Goal: Find specific page/section: Find specific page/section

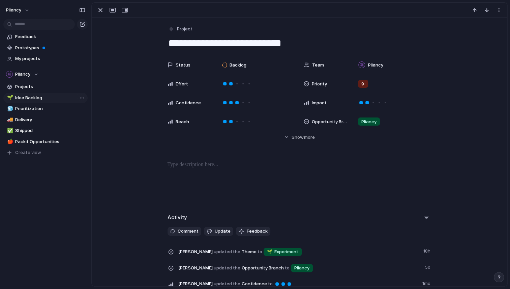
click at [20, 99] on span "Idea Backlog" at bounding box center [50, 97] width 70 height 7
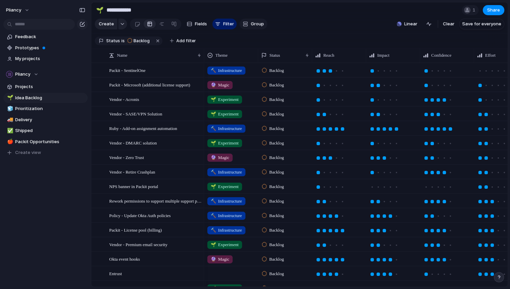
click at [251, 25] on span "Group" at bounding box center [257, 24] width 13 height 7
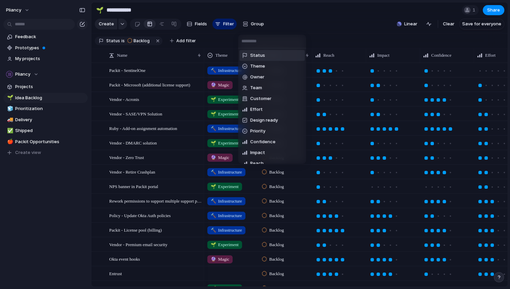
click at [313, 20] on div "Status Theme Owner Team Customer Effort Design ready Priority Confidence Impact…" at bounding box center [255, 144] width 510 height 289
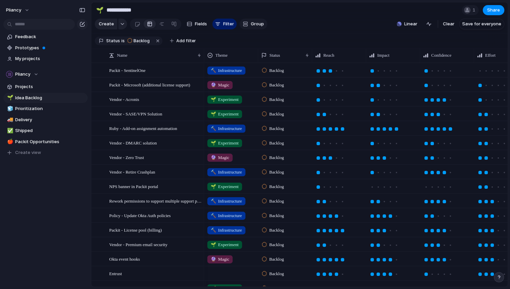
click at [253, 24] on span "Group" at bounding box center [257, 24] width 13 height 7
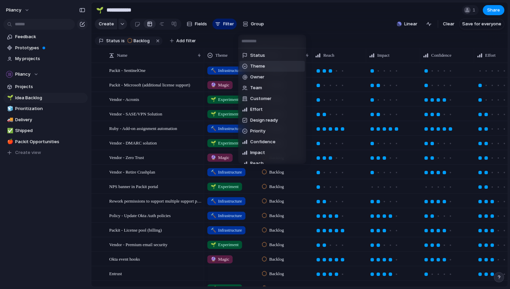
click at [257, 64] on span "Theme" at bounding box center [257, 66] width 15 height 7
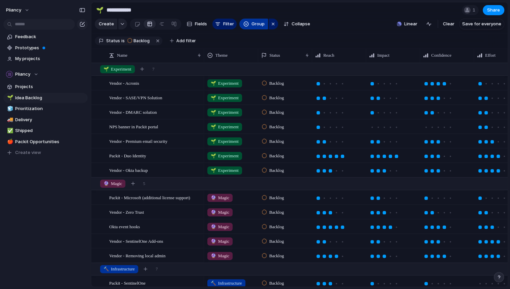
click at [262, 26] on span "Group" at bounding box center [258, 24] width 13 height 7
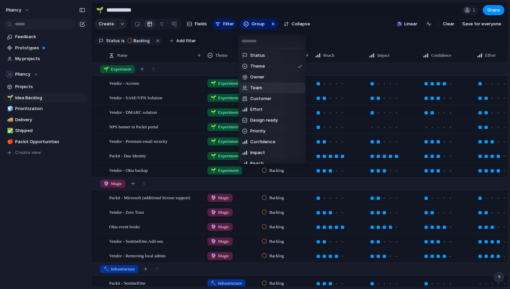
click at [260, 85] on span "Team" at bounding box center [256, 87] width 12 height 7
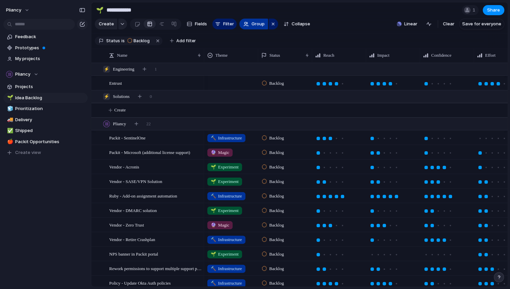
click at [252, 27] on span "Group" at bounding box center [258, 24] width 13 height 7
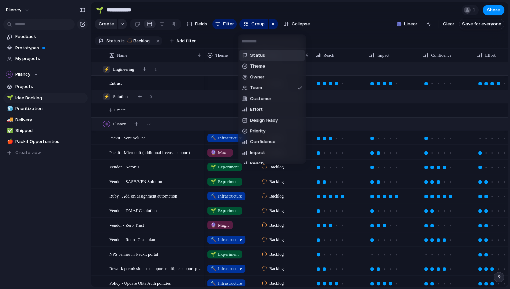
click at [259, 56] on span "Status" at bounding box center [257, 55] width 15 height 7
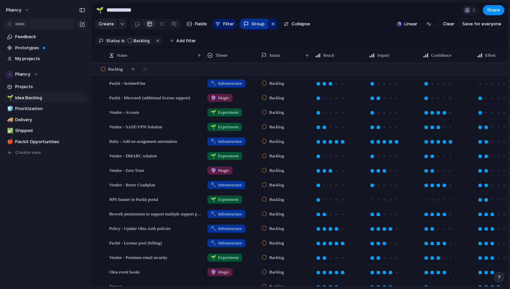
click at [246, 27] on div "button" at bounding box center [246, 23] width 5 height 5
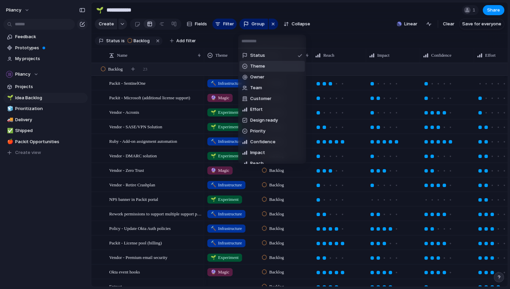
click at [253, 63] on span "Theme" at bounding box center [257, 66] width 15 height 7
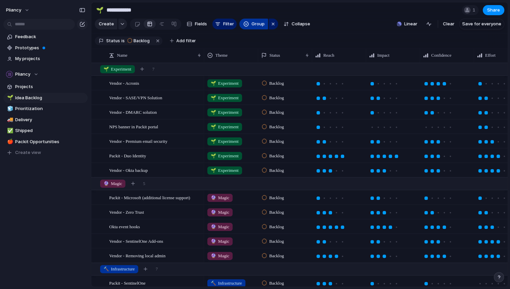
click at [250, 25] on button "Group" at bounding box center [253, 24] width 29 height 11
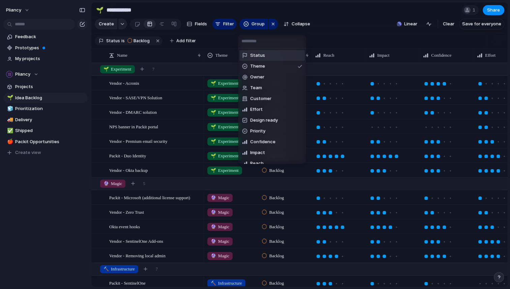
click at [261, 55] on span "Status" at bounding box center [257, 55] width 15 height 7
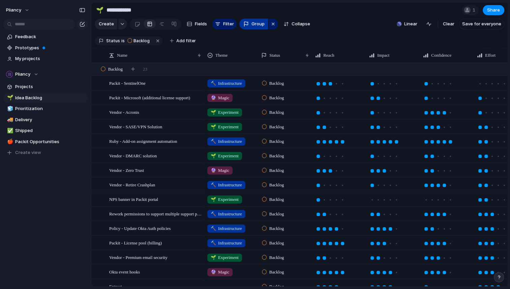
click at [254, 27] on span "Group" at bounding box center [258, 24] width 13 height 7
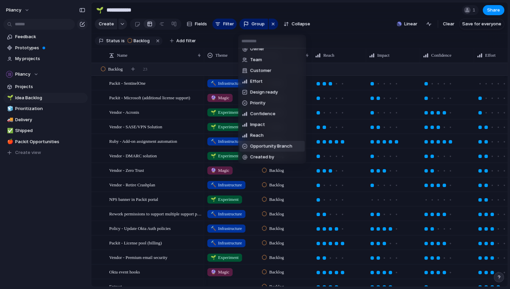
click at [276, 143] on span "Opportunity Branch" at bounding box center [271, 146] width 42 height 7
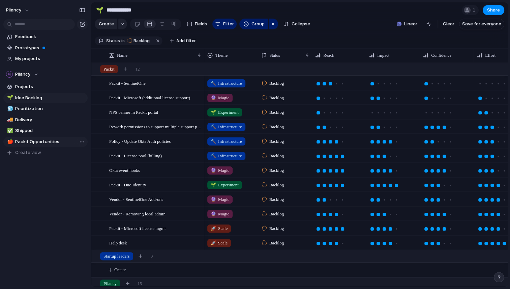
click at [40, 140] on span "Packit Opportunities" at bounding box center [50, 141] width 70 height 7
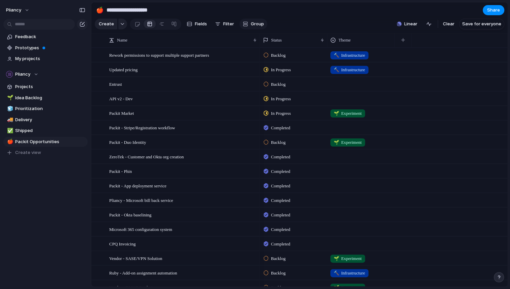
click at [247, 24] on div "button" at bounding box center [245, 23] width 5 height 5
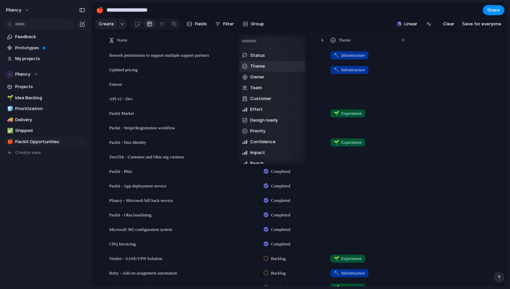
click at [258, 64] on span "Theme" at bounding box center [257, 66] width 15 height 7
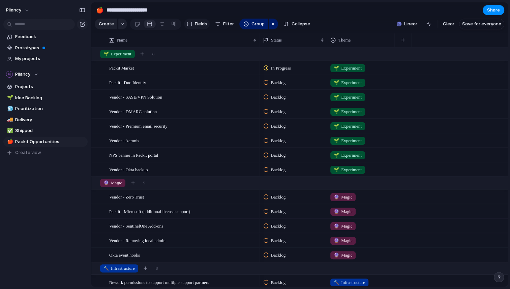
click at [191, 25] on button "Fields" at bounding box center [197, 24] width 26 height 11
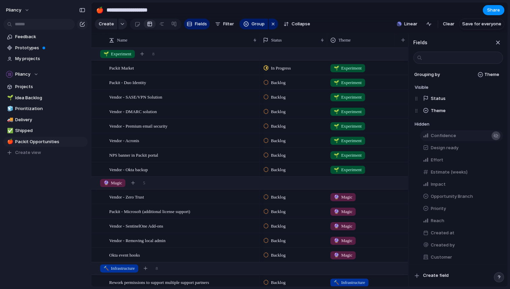
click at [493, 138] on div "button" at bounding box center [495, 135] width 5 height 5
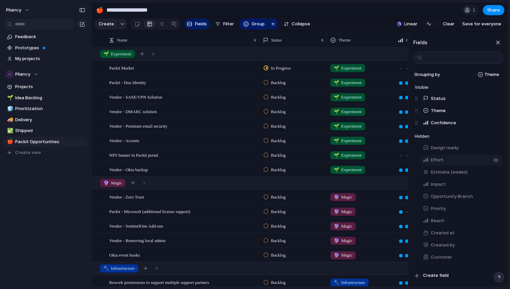
scroll to position [0, 71]
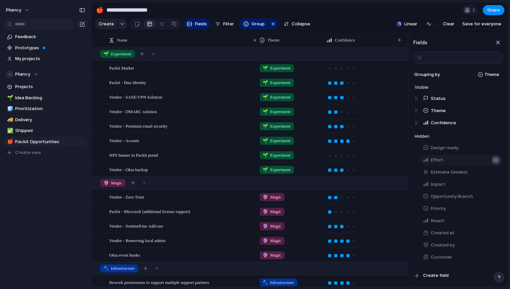
click at [493, 163] on div "button" at bounding box center [495, 159] width 5 height 5
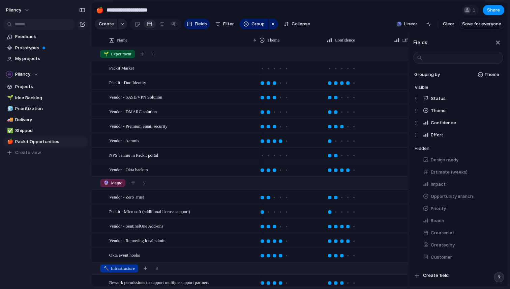
scroll to position [0, 139]
click at [493, 187] on div "button" at bounding box center [495, 183] width 5 height 5
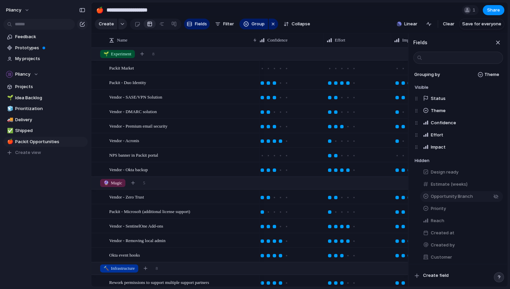
scroll to position [0, 206]
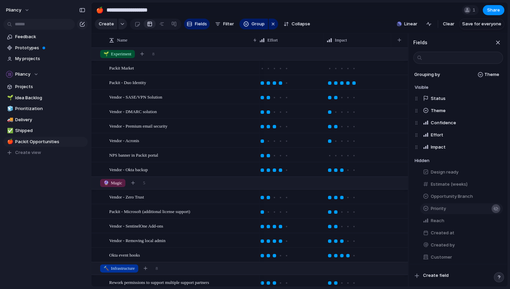
click at [493, 223] on div "button" at bounding box center [495, 220] width 5 height 5
click at [495, 223] on div "button" at bounding box center [495, 220] width 5 height 5
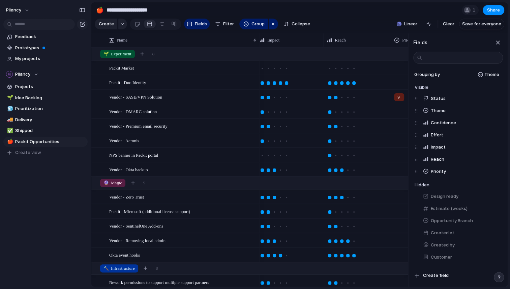
scroll to position [0, 341]
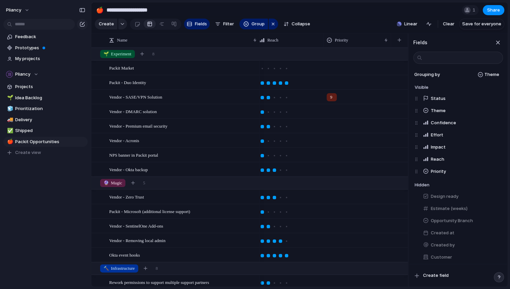
click at [495, 223] on div "button" at bounding box center [495, 220] width 5 height 5
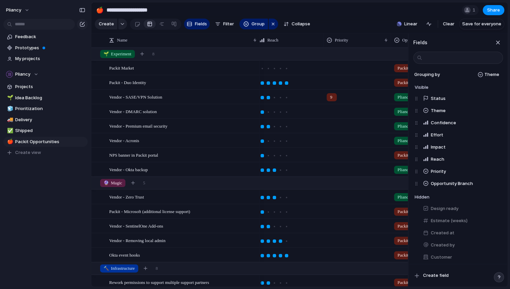
scroll to position [0, 408]
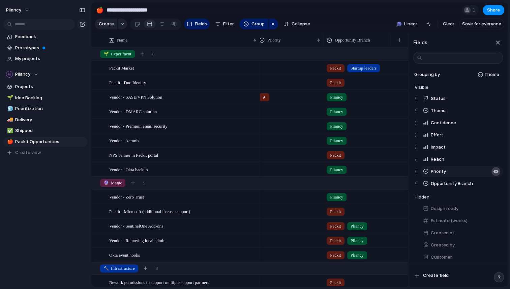
click at [495, 175] on button "button" at bounding box center [496, 171] width 9 height 9
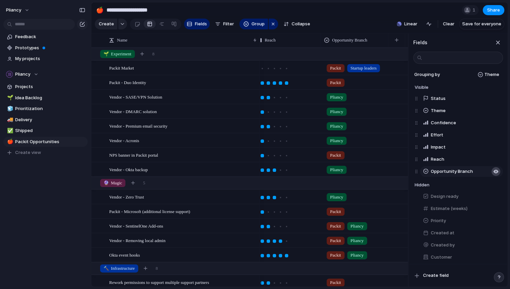
scroll to position [0, 341]
click at [498, 45] on div "button" at bounding box center [498, 42] width 7 height 7
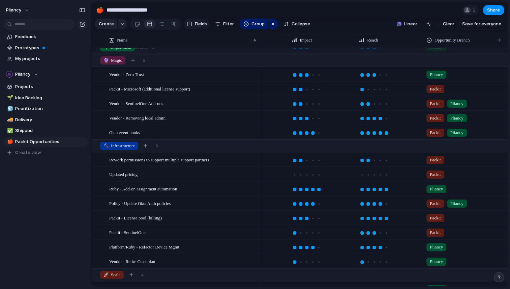
click at [196, 26] on span "Fields" at bounding box center [201, 24] width 12 height 7
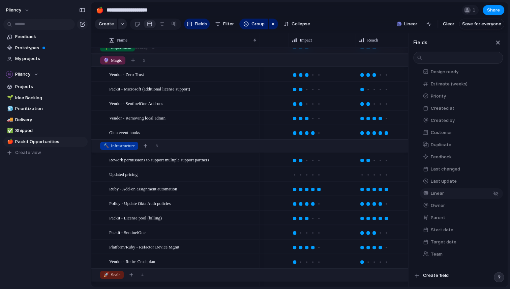
scroll to position [130, 0]
click at [500, 46] on div "button" at bounding box center [498, 42] width 7 height 7
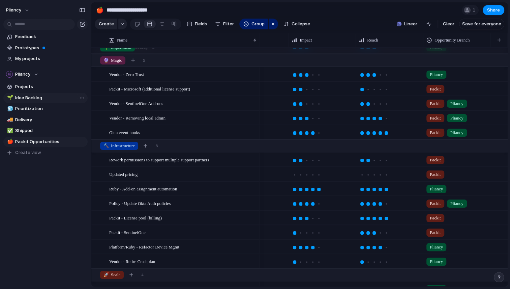
click at [23, 95] on span "Idea Backlog" at bounding box center [50, 97] width 70 height 7
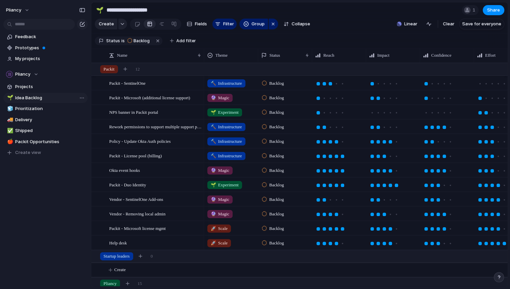
type input "**********"
click at [182, 130] on span "Rework permissions to support multiple support partners" at bounding box center [155, 126] width 93 height 8
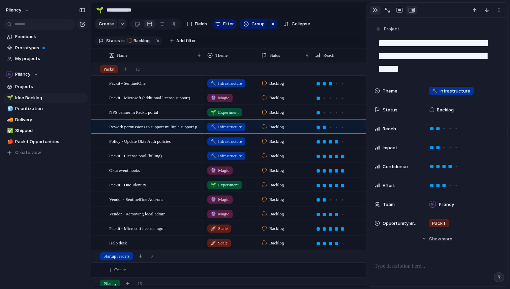
click at [374, 10] on div "button" at bounding box center [375, 9] width 5 height 5
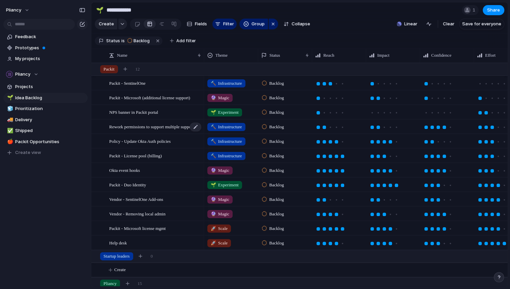
click at [151, 134] on div "Rework permissions to support multiple support partners" at bounding box center [155, 127] width 93 height 14
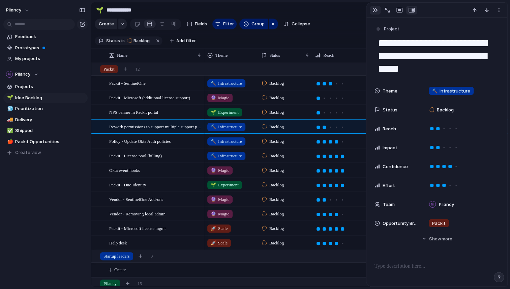
click at [374, 9] on div "button" at bounding box center [375, 9] width 5 height 5
